Goal: Information Seeking & Learning: Learn about a topic

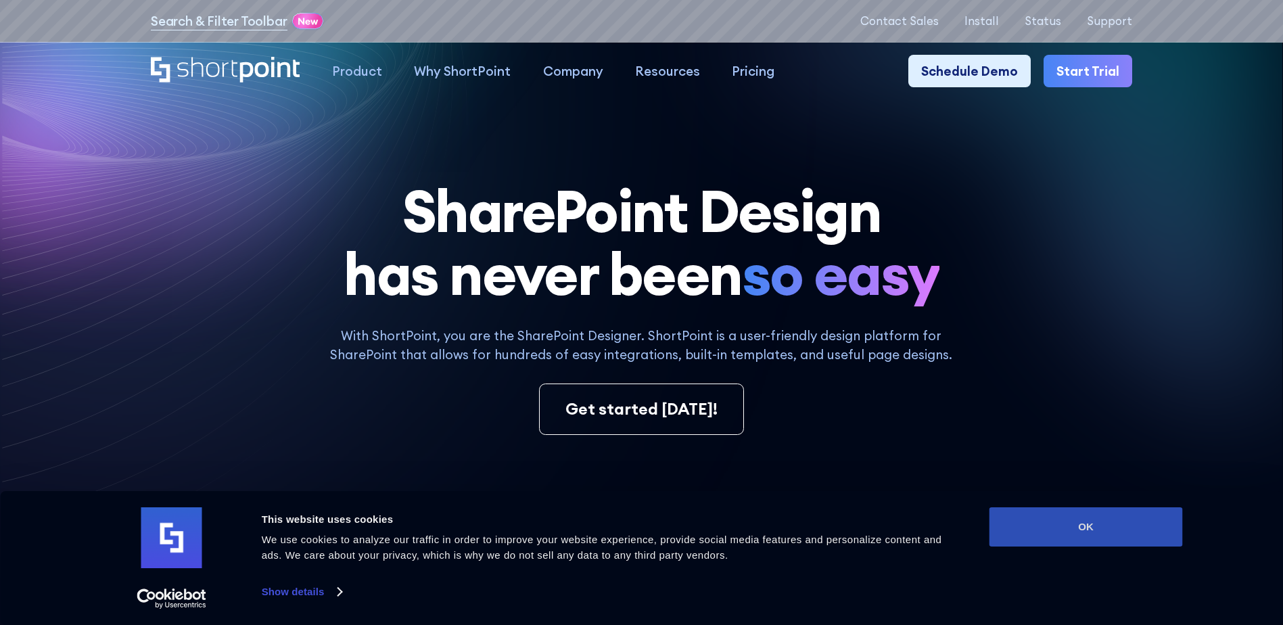
click at [1059, 524] on button "OK" at bounding box center [1086, 526] width 193 height 39
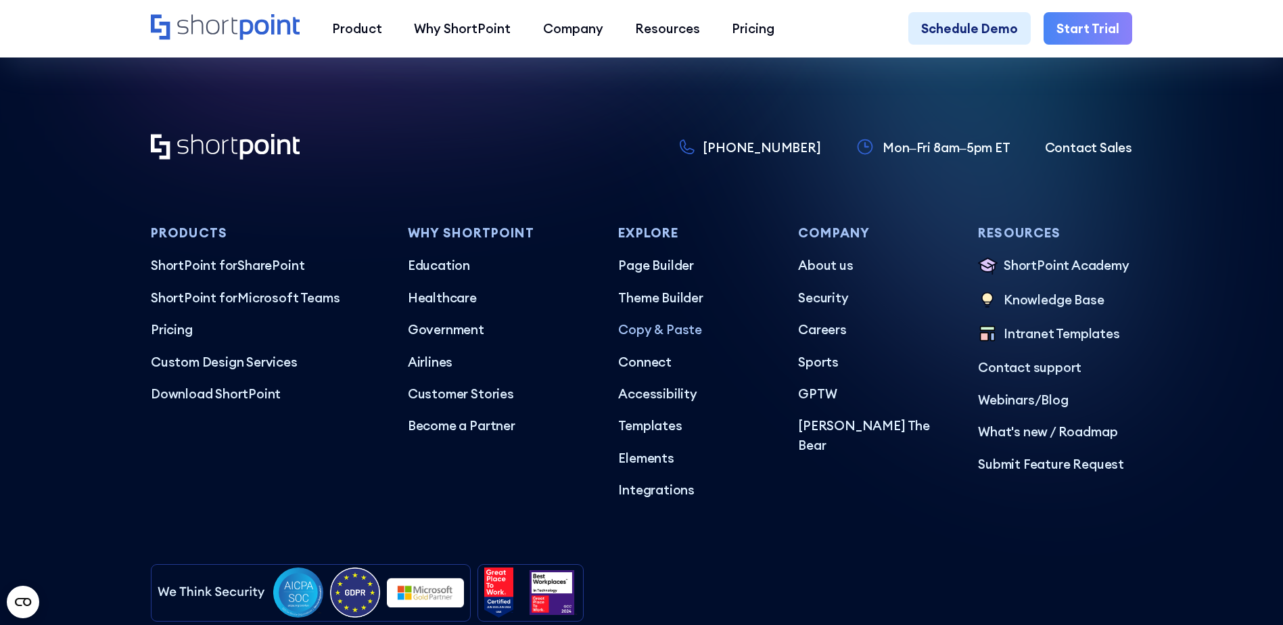
scroll to position [7936, 0]
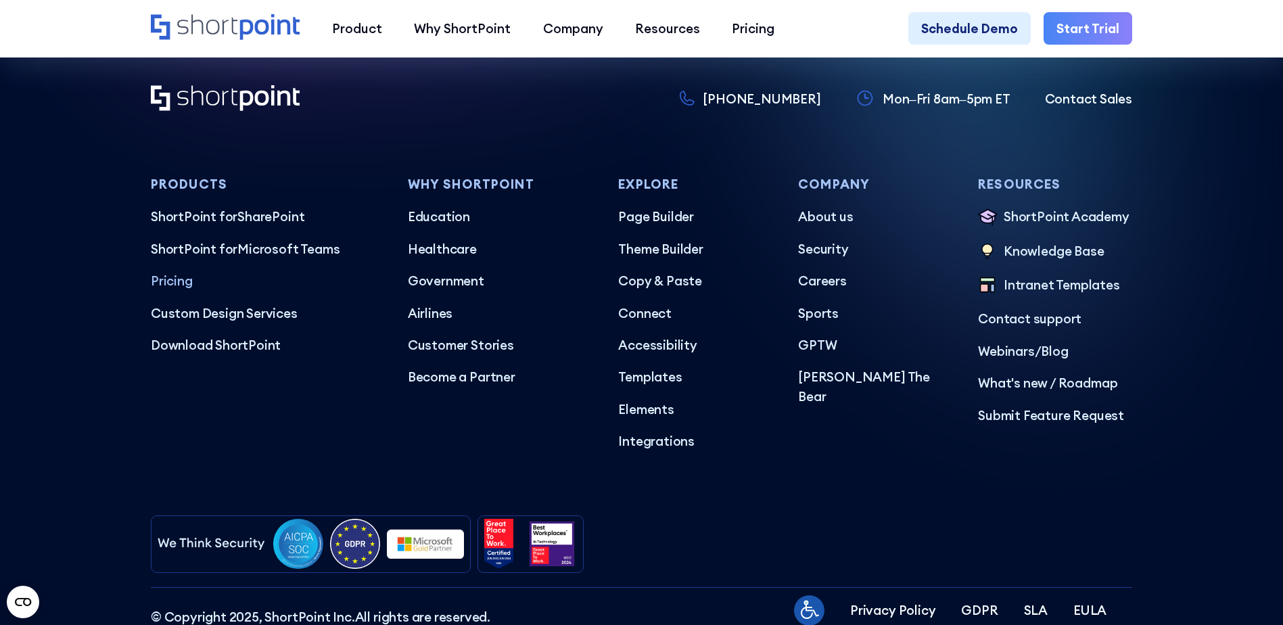
click at [160, 290] on p "Pricing" at bounding box center [266, 280] width 231 height 19
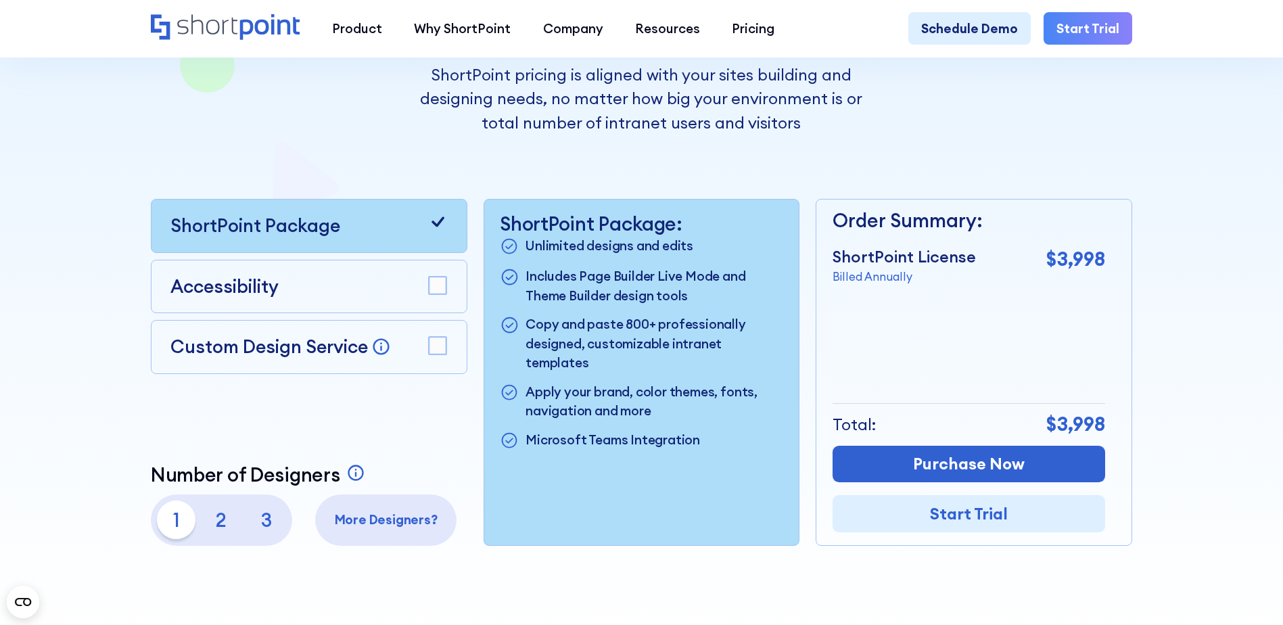
scroll to position [316, 0]
drag, startPoint x: 439, startPoint y: 347, endPoint x: 419, endPoint y: 348, distance: 19.7
click at [439, 347] on rect at bounding box center [438, 345] width 18 height 18
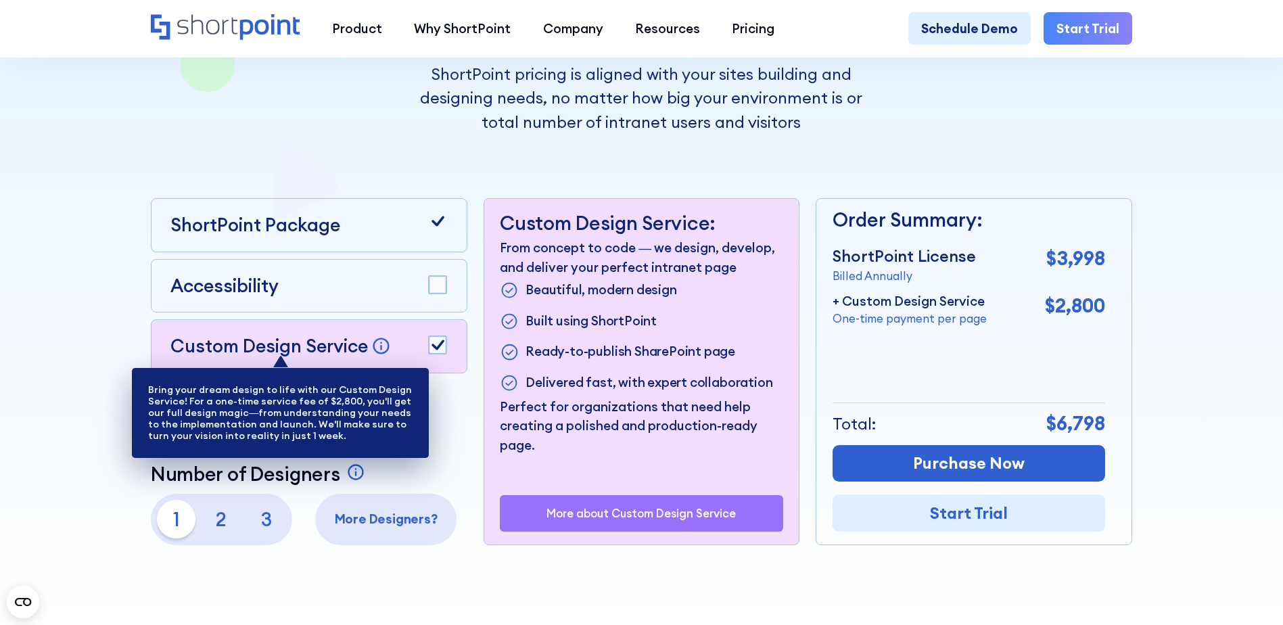
click at [374, 351] on icon at bounding box center [380, 345] width 19 height 19
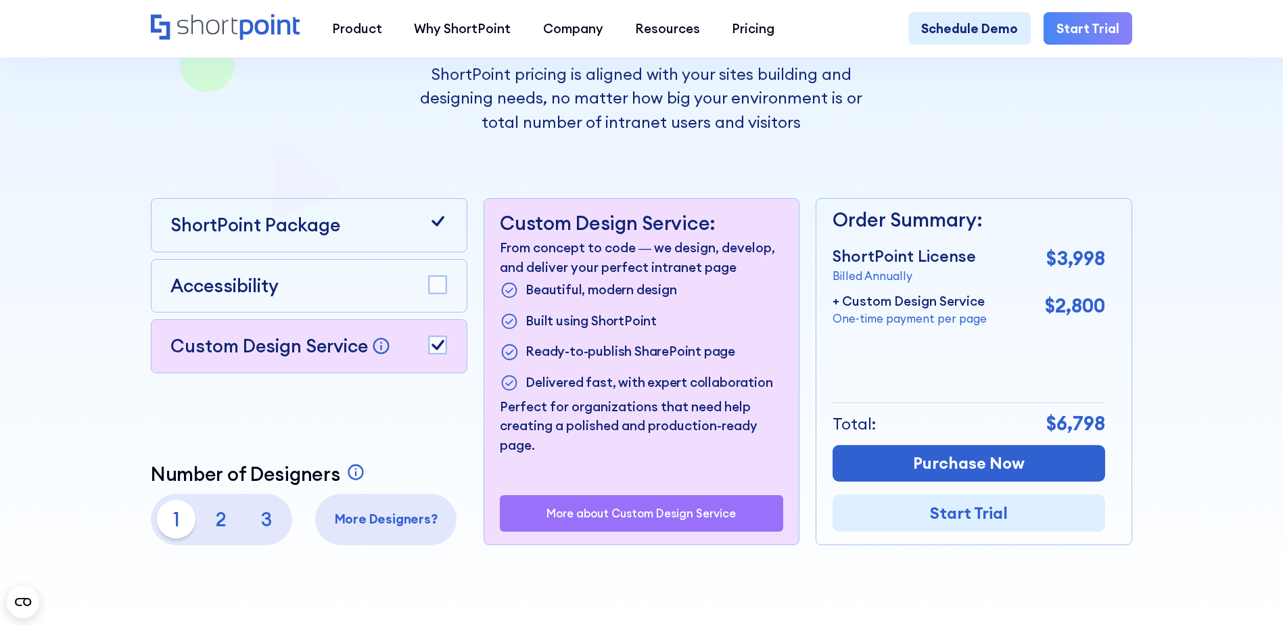
click at [425, 285] on div "Accessibility" at bounding box center [308, 286] width 277 height 27
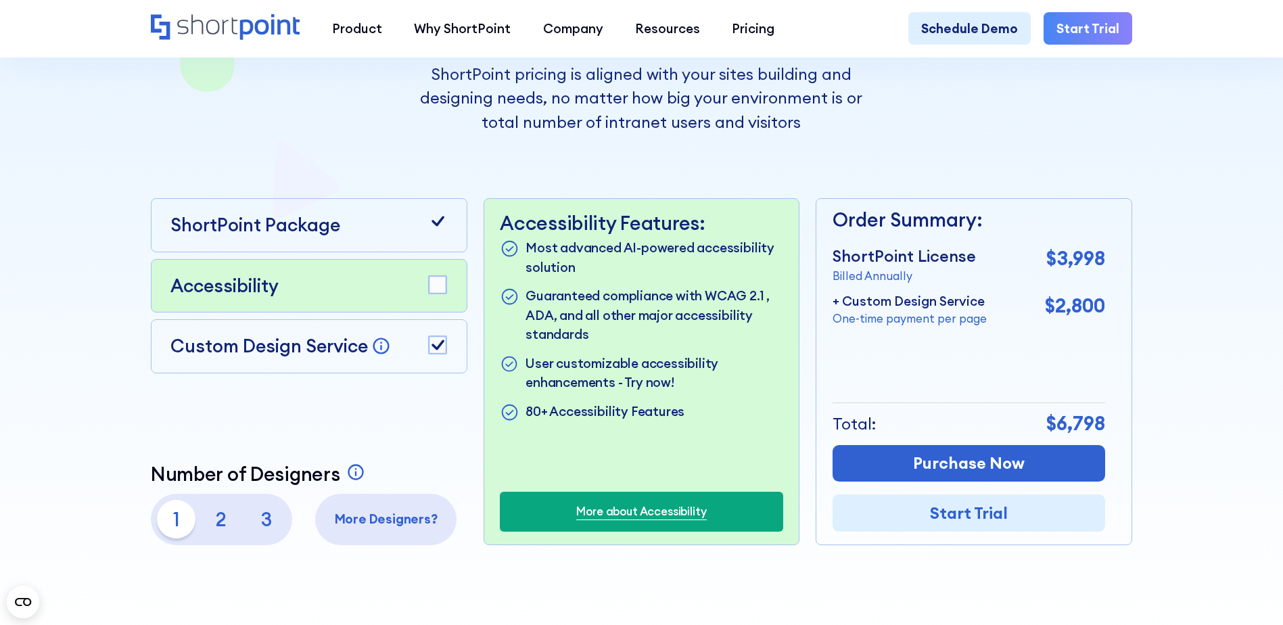
click at [432, 286] on rect at bounding box center [438, 285] width 18 height 18
click at [439, 231] on icon at bounding box center [437, 221] width 19 height 19
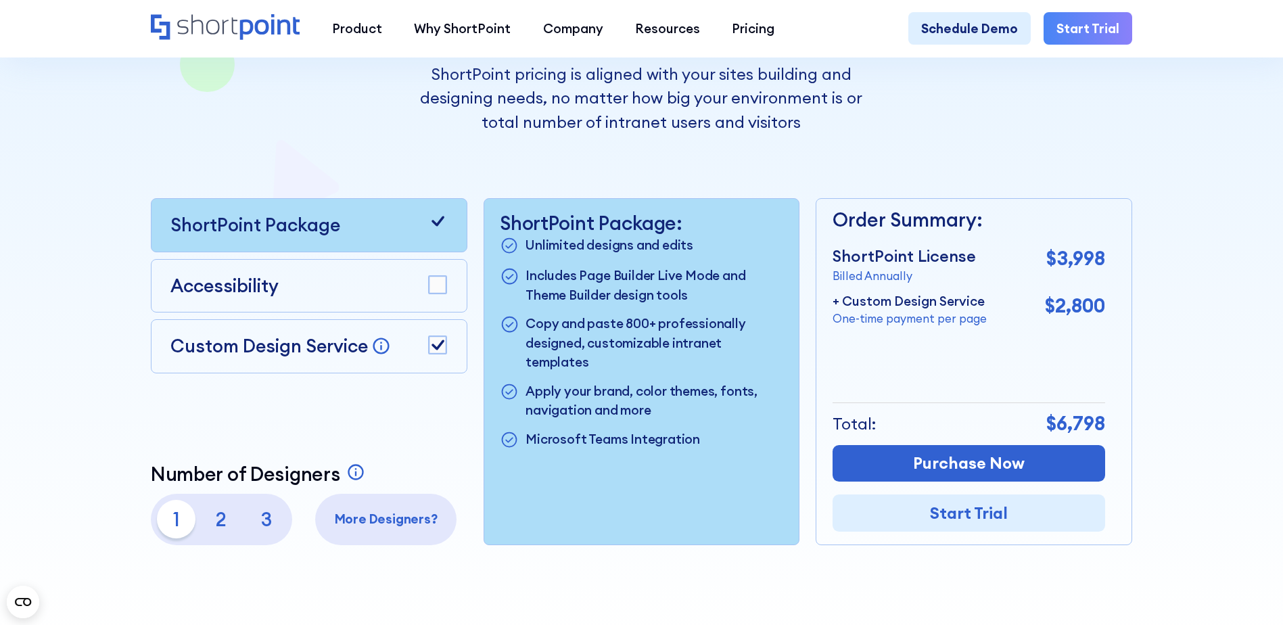
click at [438, 224] on icon at bounding box center [437, 221] width 19 height 19
click at [442, 352] on rect at bounding box center [438, 345] width 18 height 18
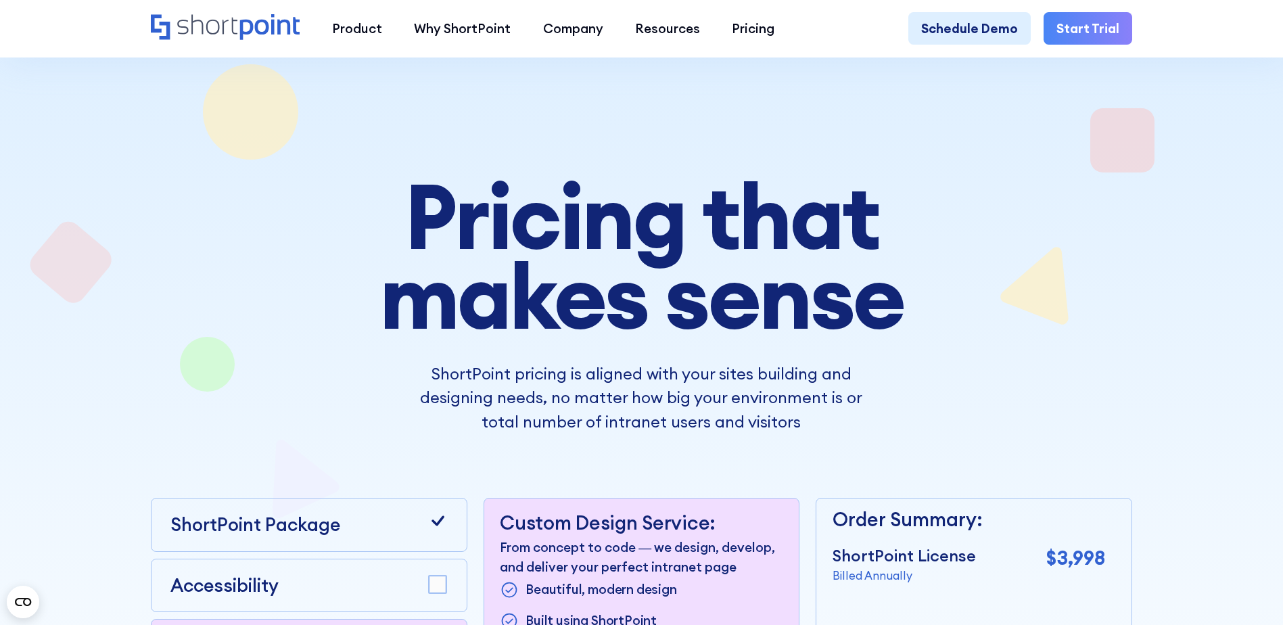
scroll to position [0, 0]
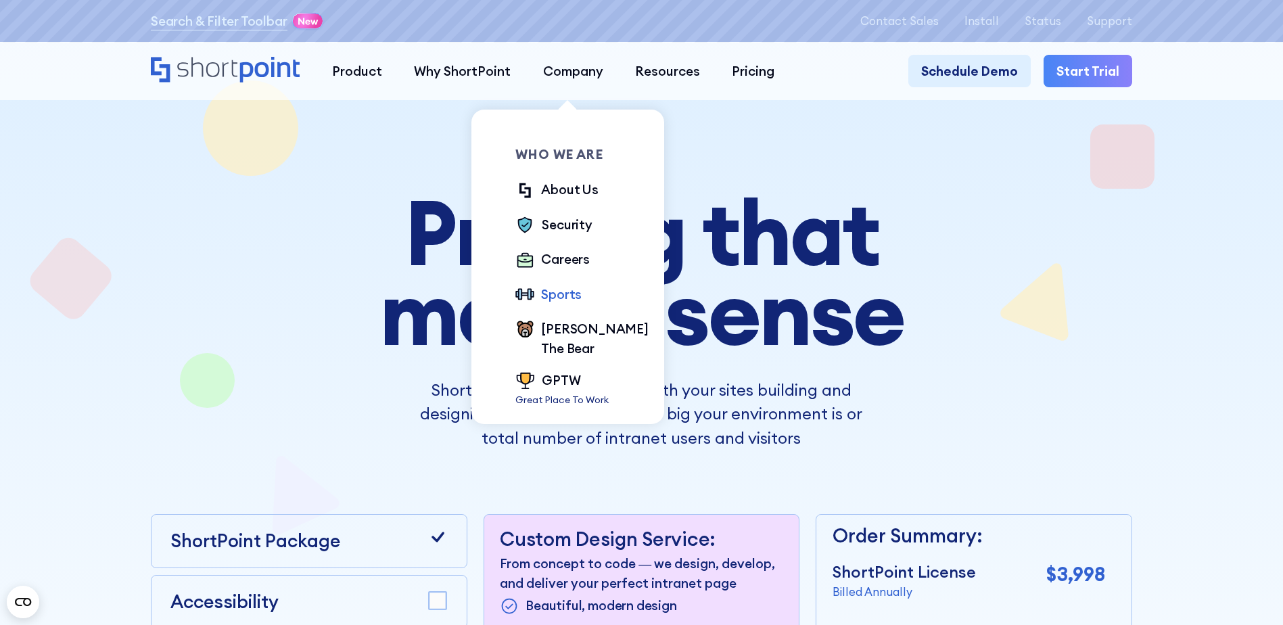
click at [558, 297] on div "Sports" at bounding box center [561, 294] width 41 height 19
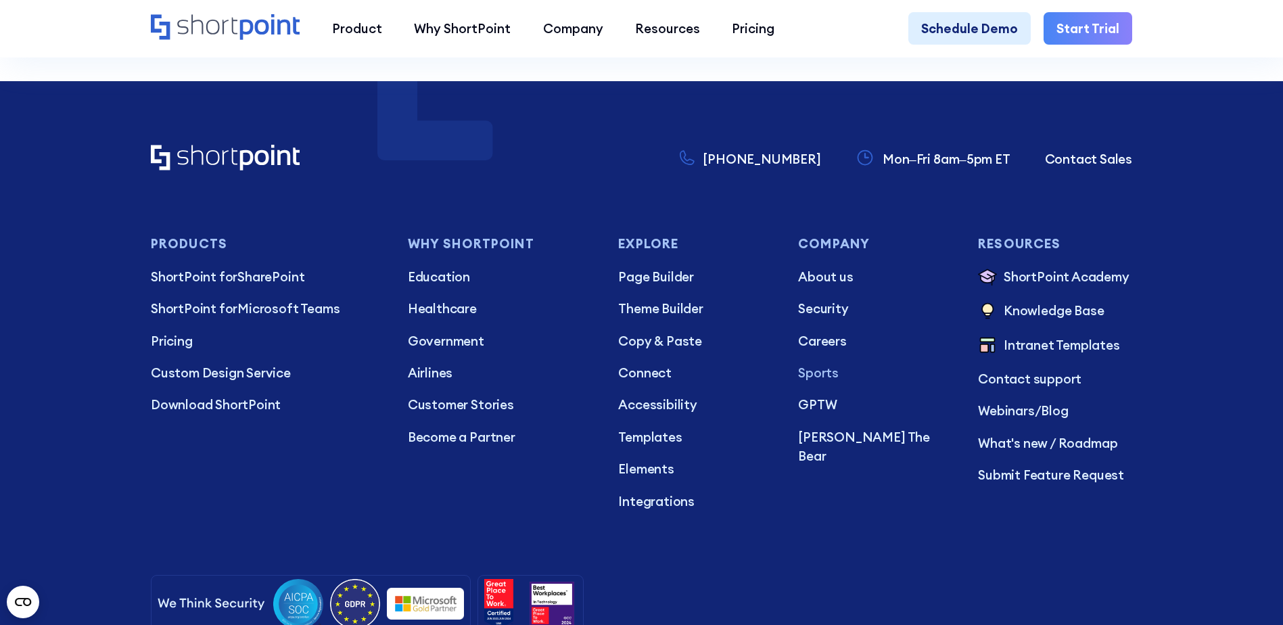
scroll to position [2165, 0]
